Goal: Information Seeking & Learning: Learn about a topic

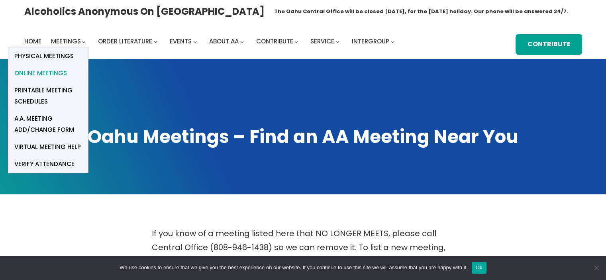
click at [58, 76] on span "Online Meetings" at bounding box center [40, 73] width 53 height 11
click at [59, 73] on span "Online Meetings" at bounding box center [40, 73] width 53 height 11
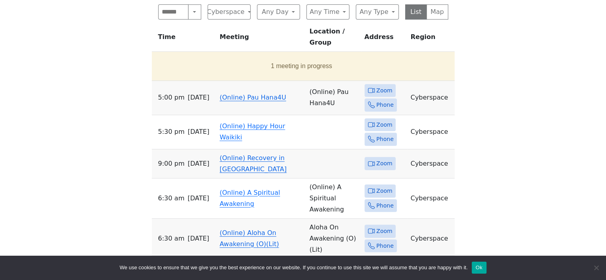
scroll to position [199, 0]
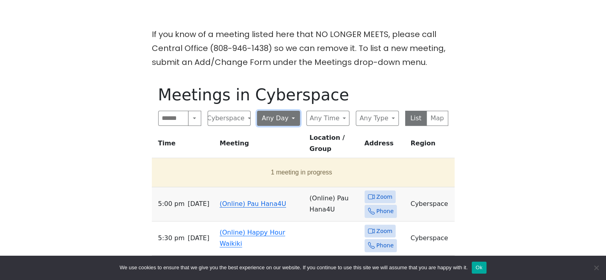
click at [293, 114] on button "Any Day" at bounding box center [278, 118] width 43 height 15
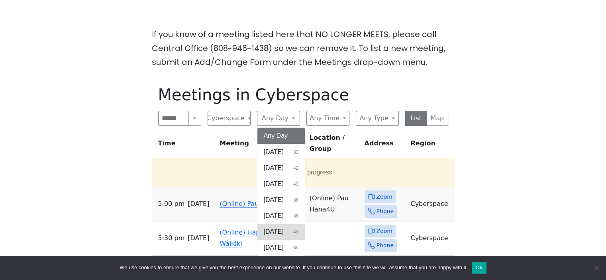
click at [295, 232] on button "Friday 43" at bounding box center [281, 232] width 48 height 16
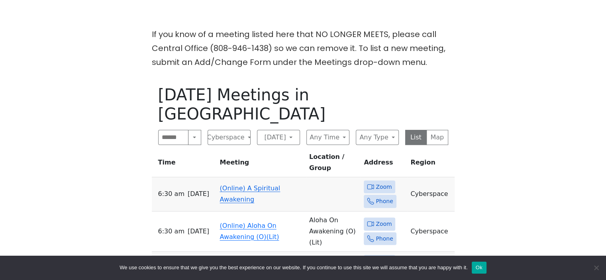
click at [116, 139] on div "If you know of a meeting listed here that NO LONGER MEETS, please call Central …" at bounding box center [302, 241] width 545 height 429
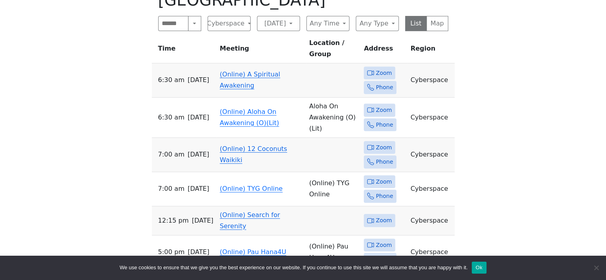
scroll to position [398, 0]
